Goal: Complete application form: Complete application form

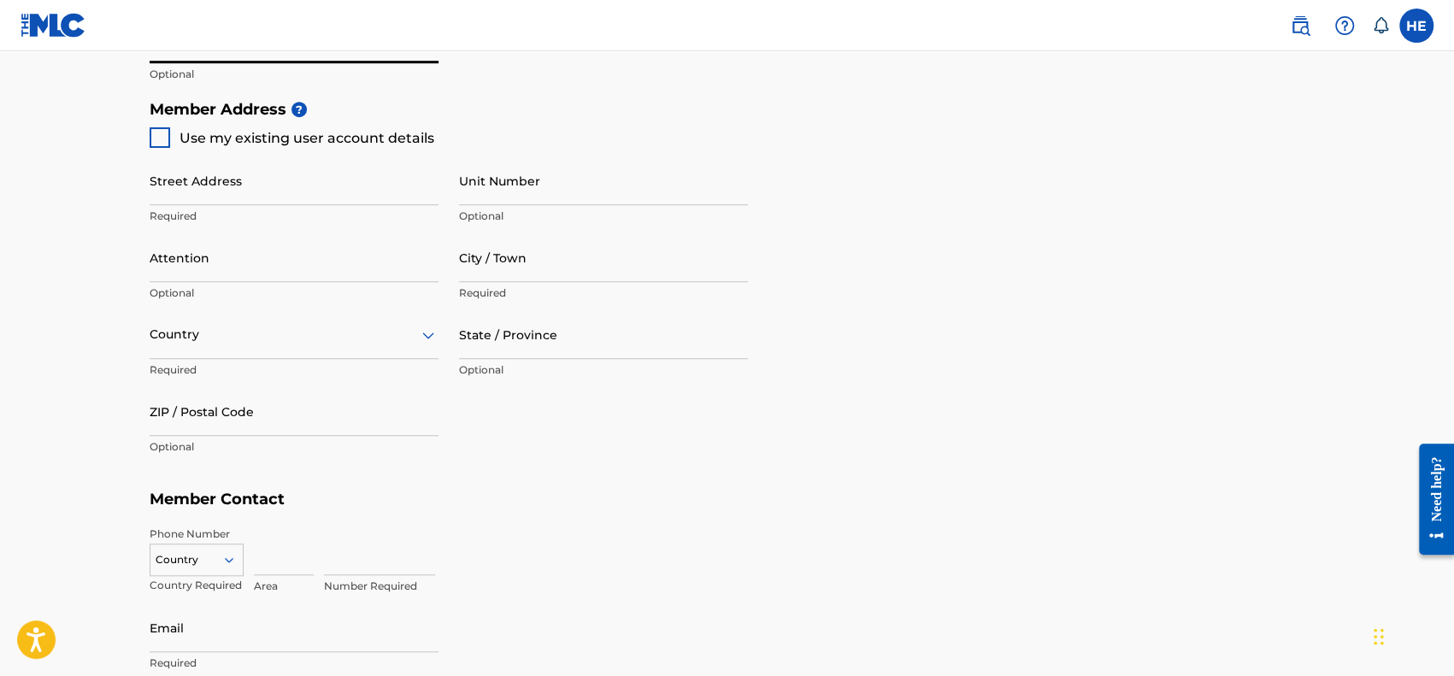
scroll to position [765, 0]
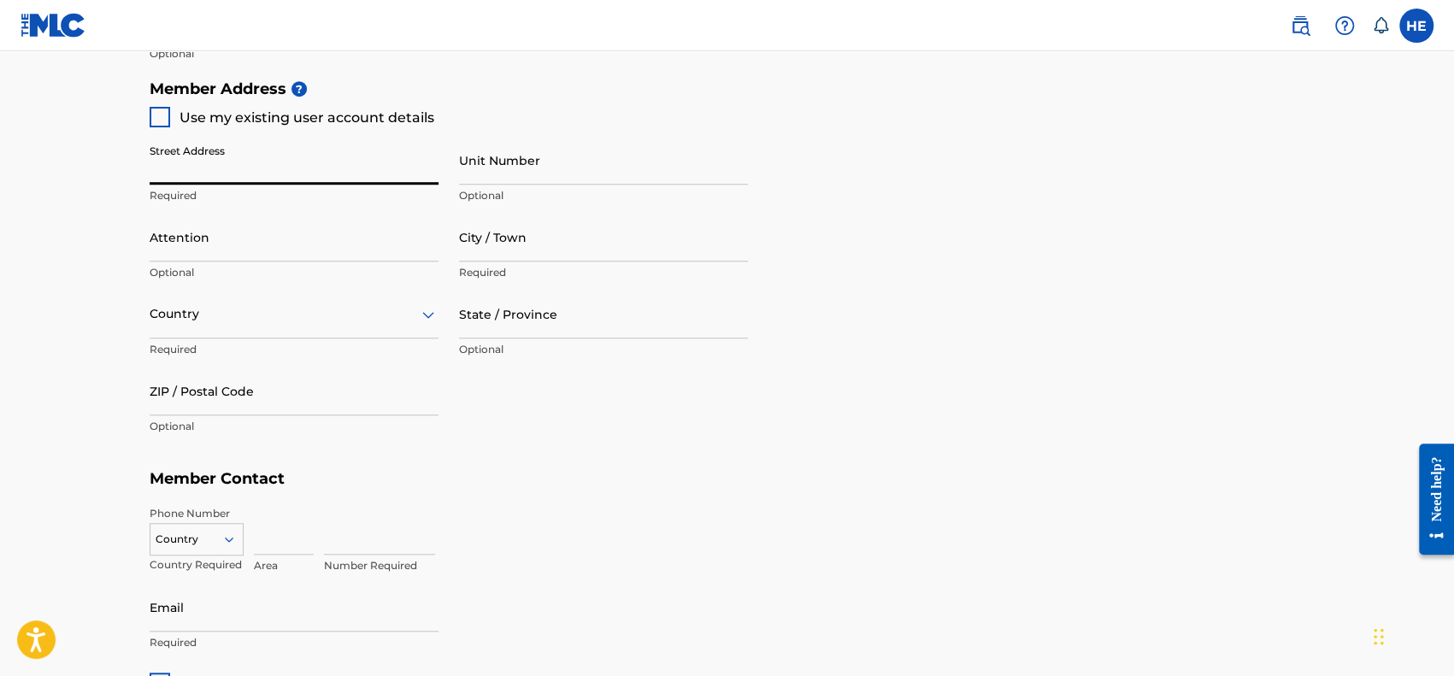
click at [368, 172] on input "Street Address" at bounding box center [294, 160] width 289 height 49
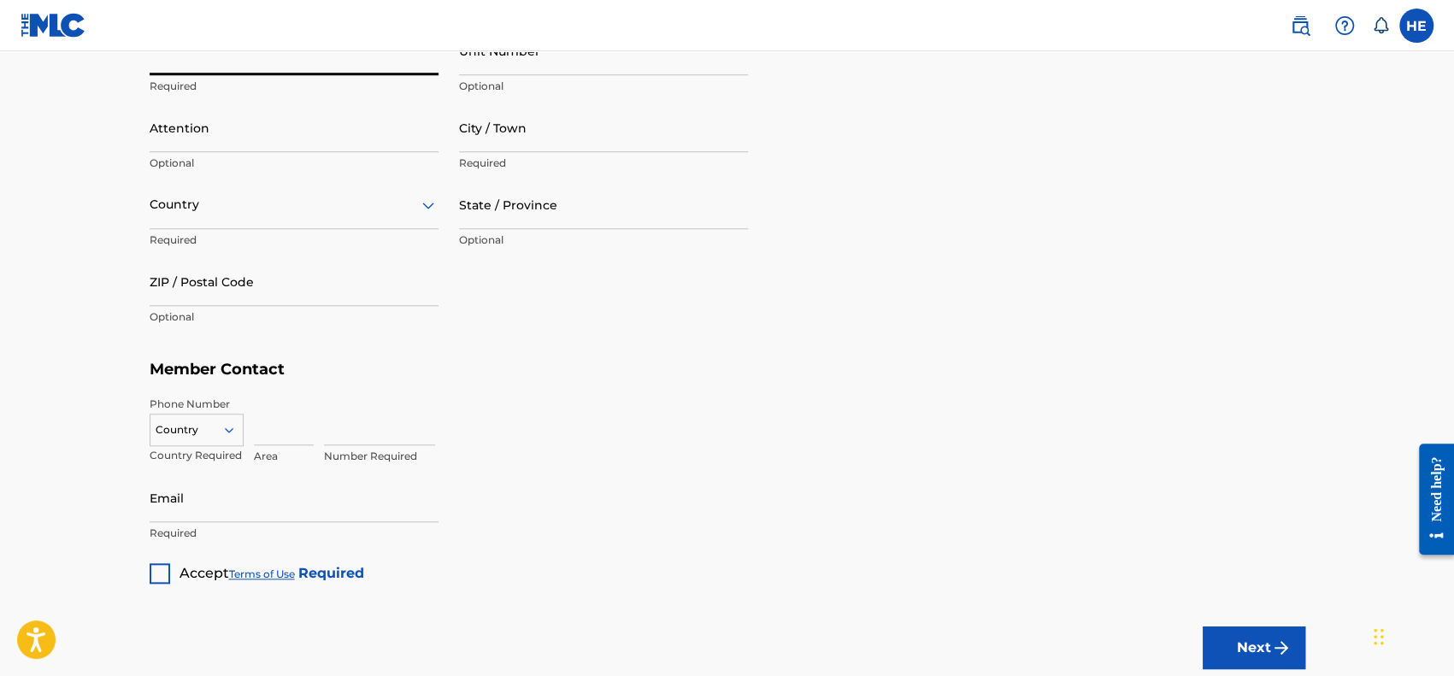
scroll to position [991, 0]
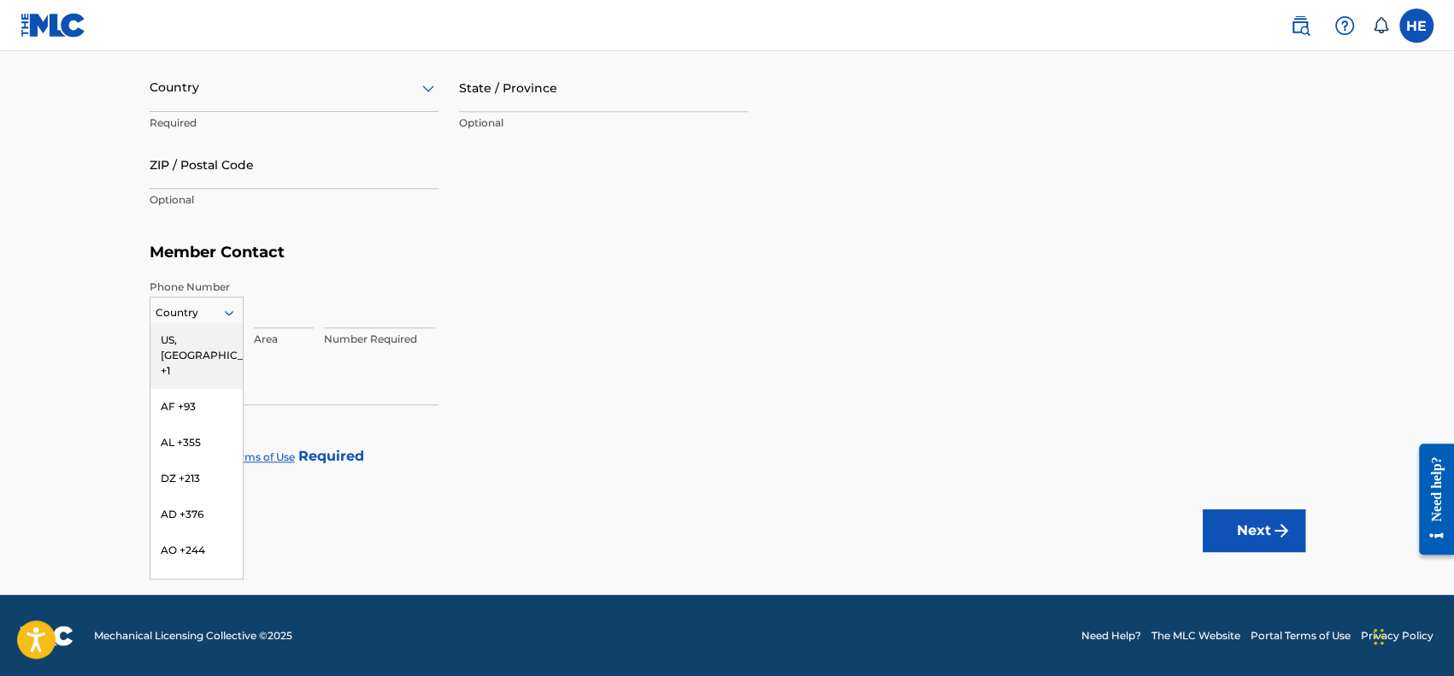
click at [230, 317] on icon at bounding box center [228, 312] width 15 height 15
click at [210, 343] on div "US, [GEOGRAPHIC_DATA] +1" at bounding box center [196, 355] width 92 height 67
click at [280, 324] on input at bounding box center [284, 303] width 60 height 49
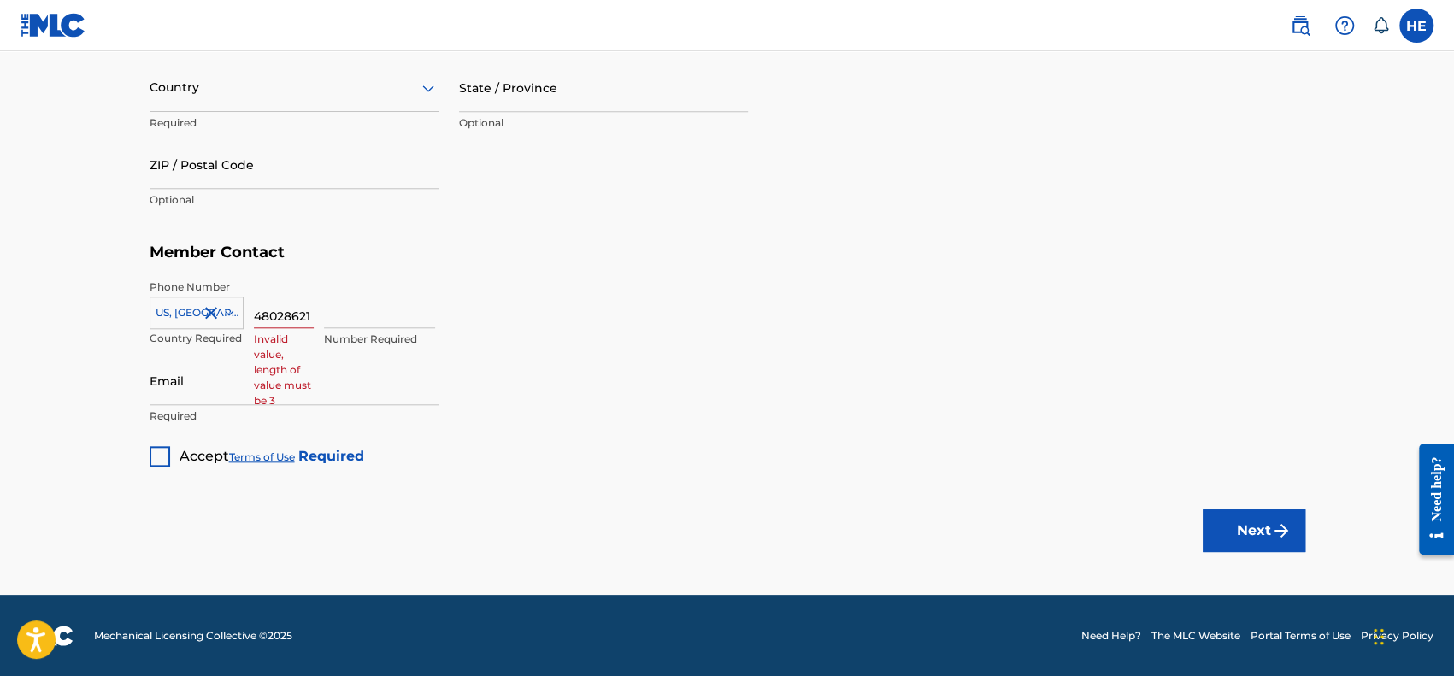
scroll to position [0, 0]
type input "4"
type input "480"
click at [409, 310] on input at bounding box center [379, 303] width 111 height 49
type input "2862121"
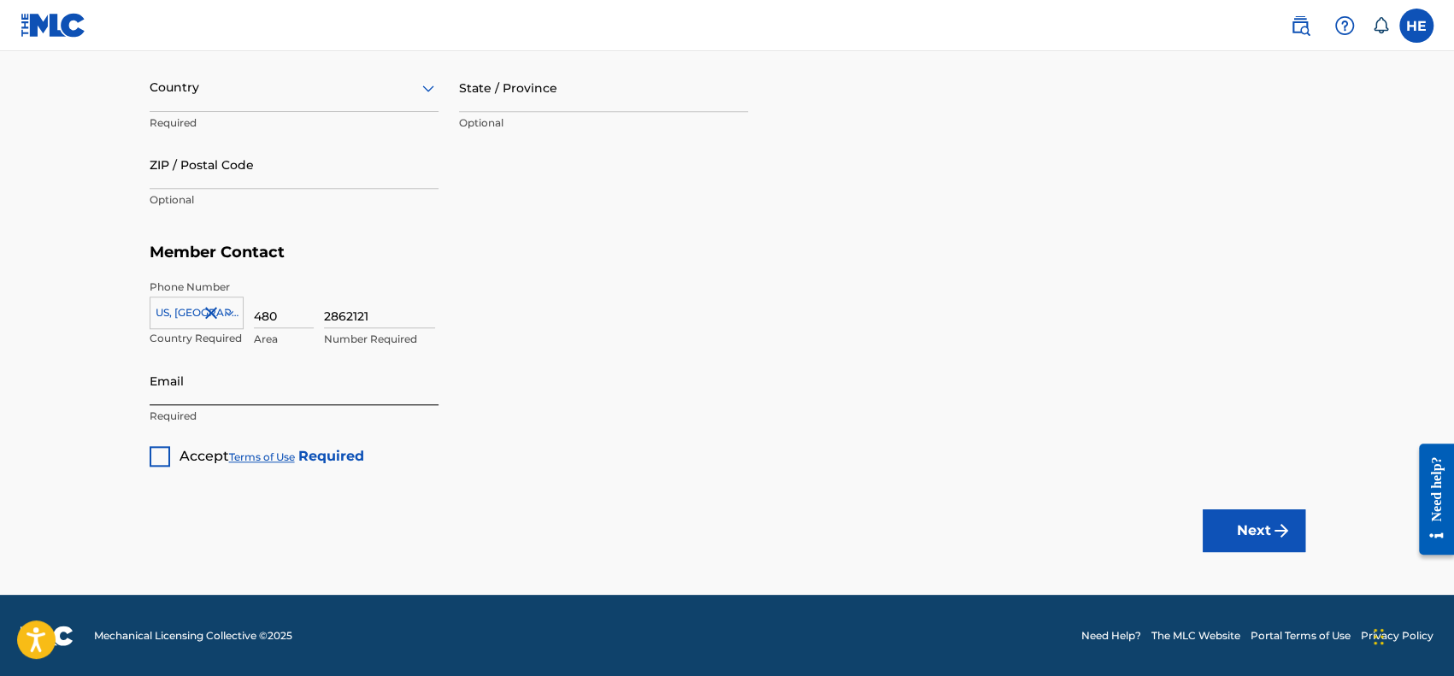
click at [327, 387] on input "Email" at bounding box center [294, 380] width 289 height 49
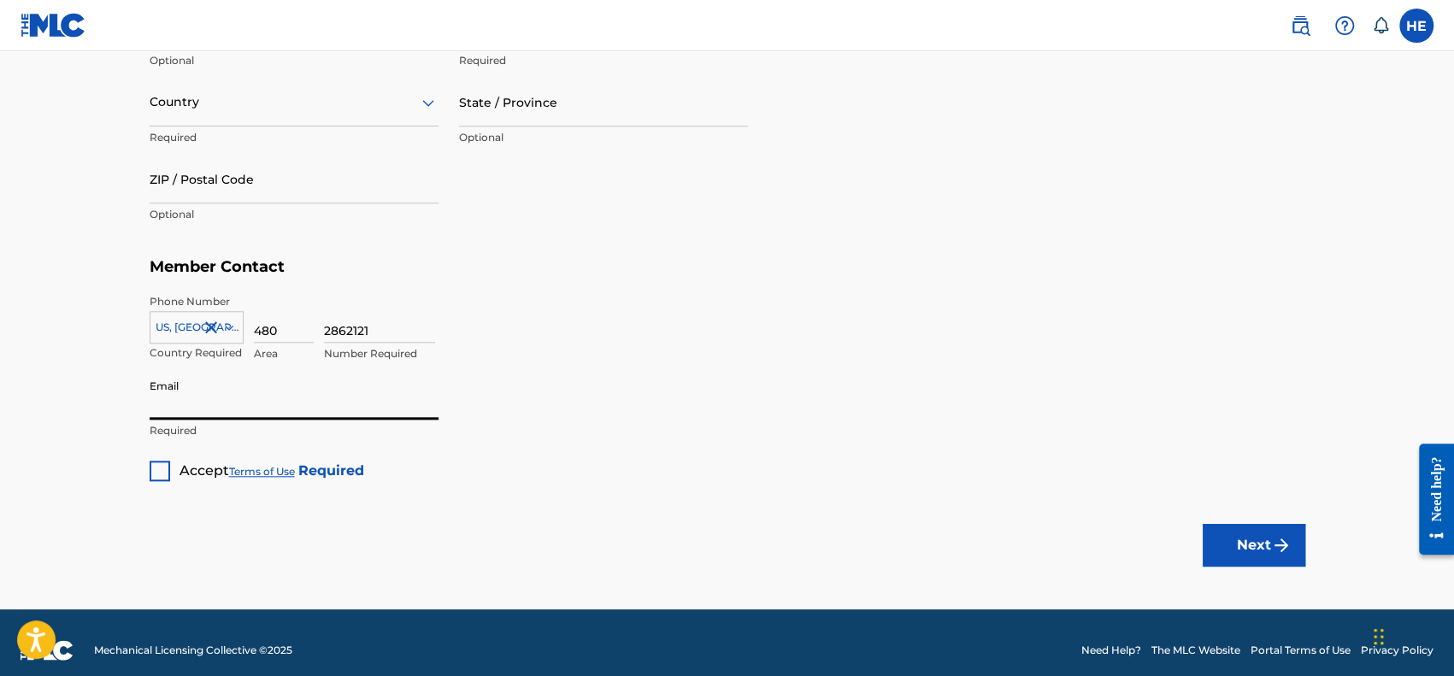
scroll to position [976, 0]
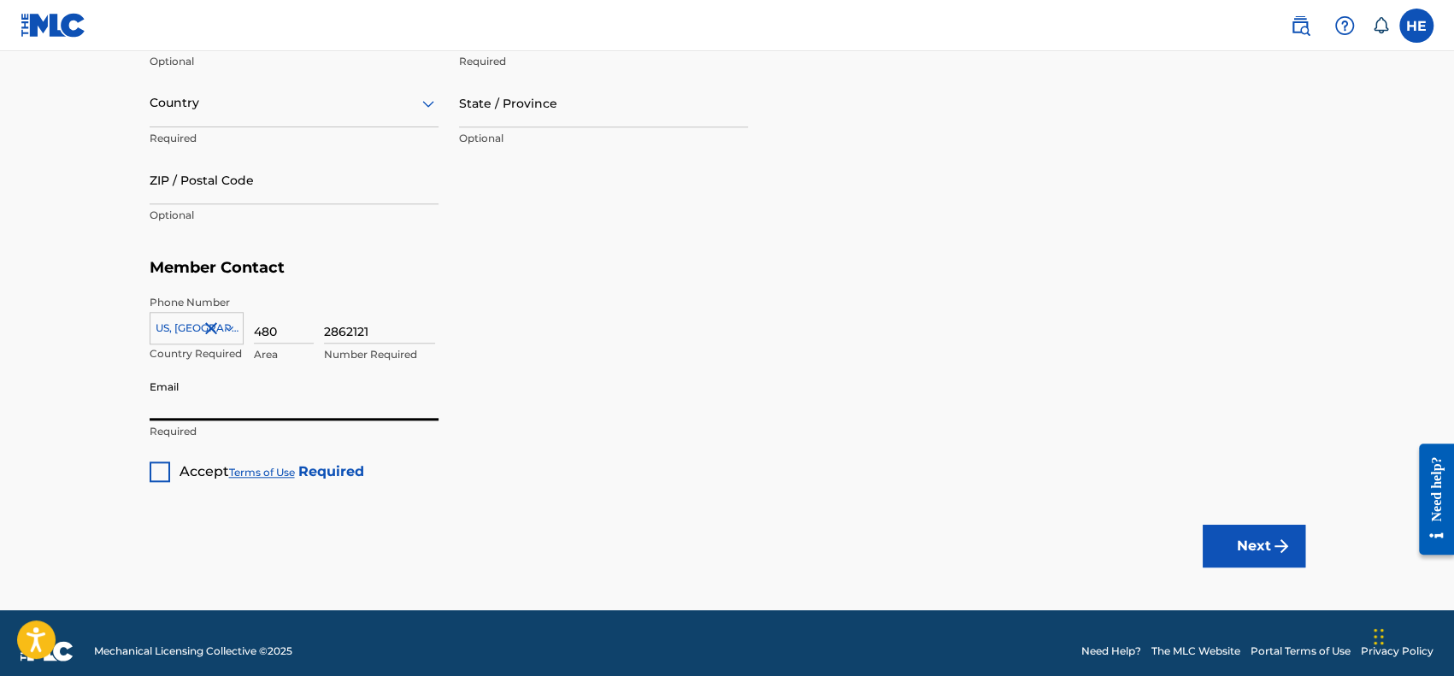
click at [371, 403] on input "Email" at bounding box center [294, 396] width 289 height 49
type input "[EMAIL_ADDRESS][DOMAIN_NAME]"
click at [166, 477] on div at bounding box center [160, 472] width 21 height 21
